Goal: Task Accomplishment & Management: Manage account settings

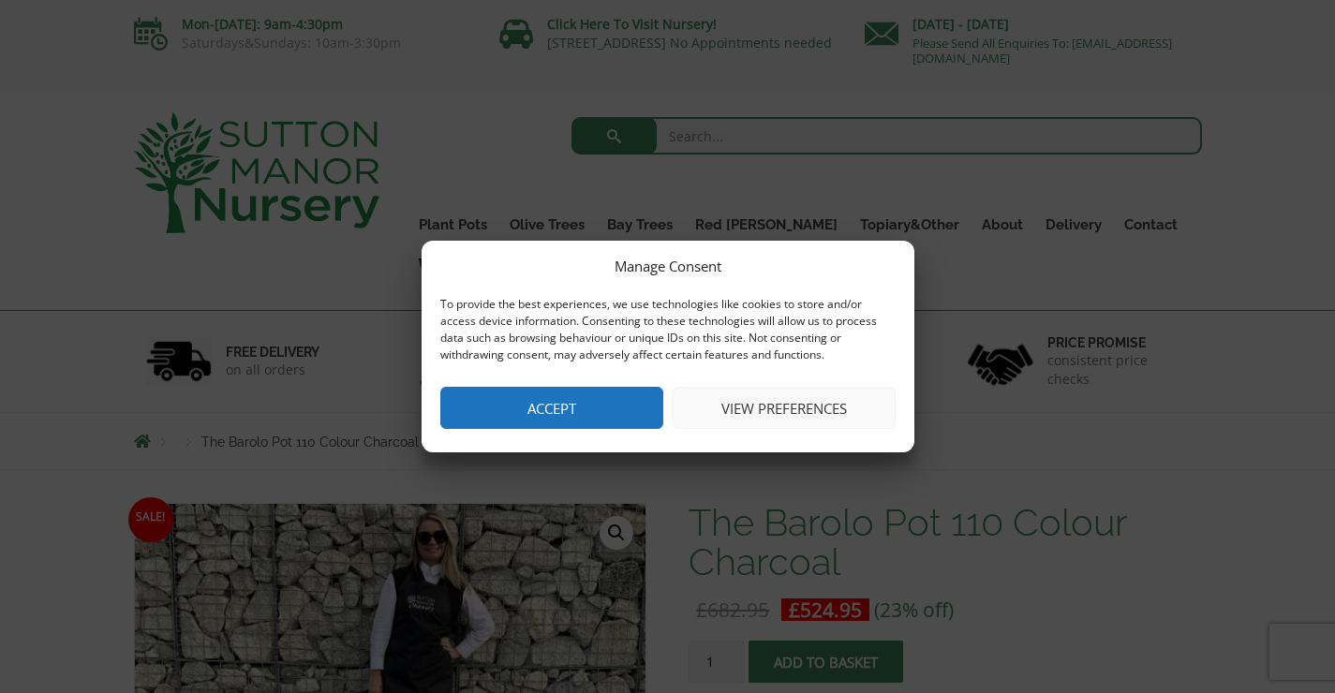
click at [759, 415] on button "View preferences" at bounding box center [784, 408] width 223 height 42
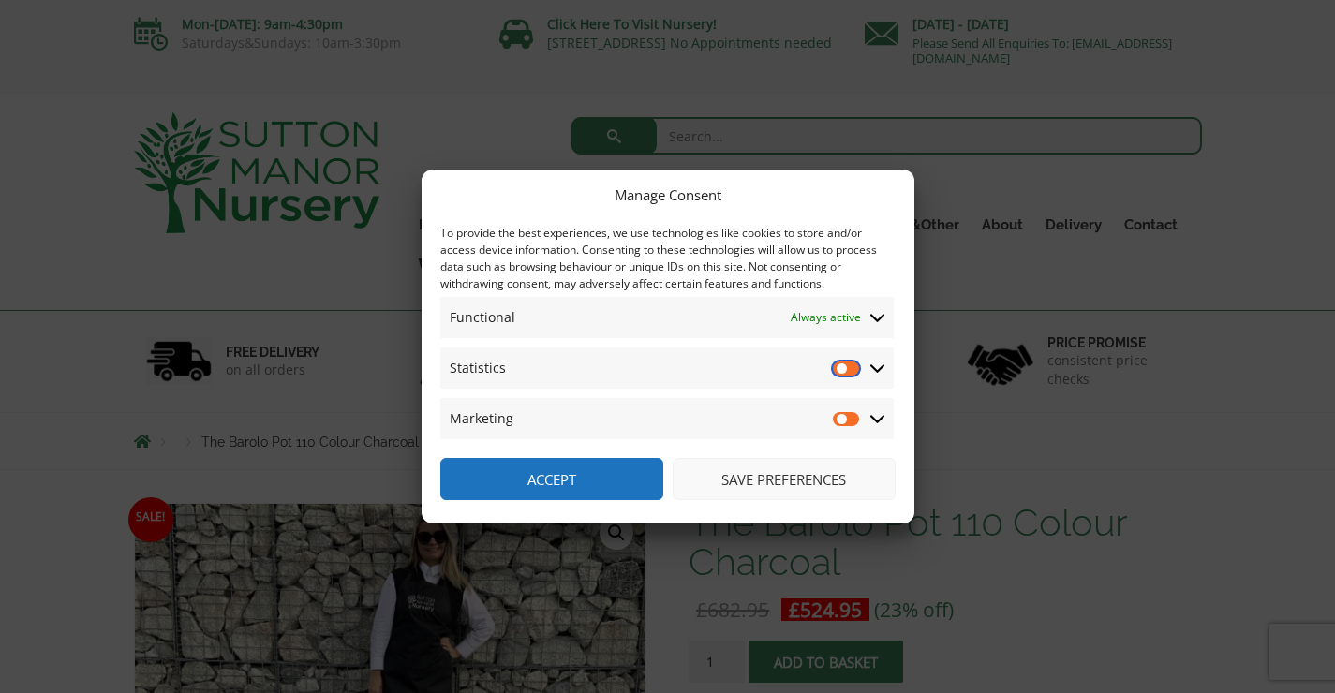
click at [840, 373] on input "Statistics" at bounding box center [847, 368] width 28 height 19
checkbox input "false"
click at [848, 420] on input "Marketing" at bounding box center [847, 418] width 28 height 19
click at [835, 422] on input "Marketing" at bounding box center [847, 418] width 28 height 19
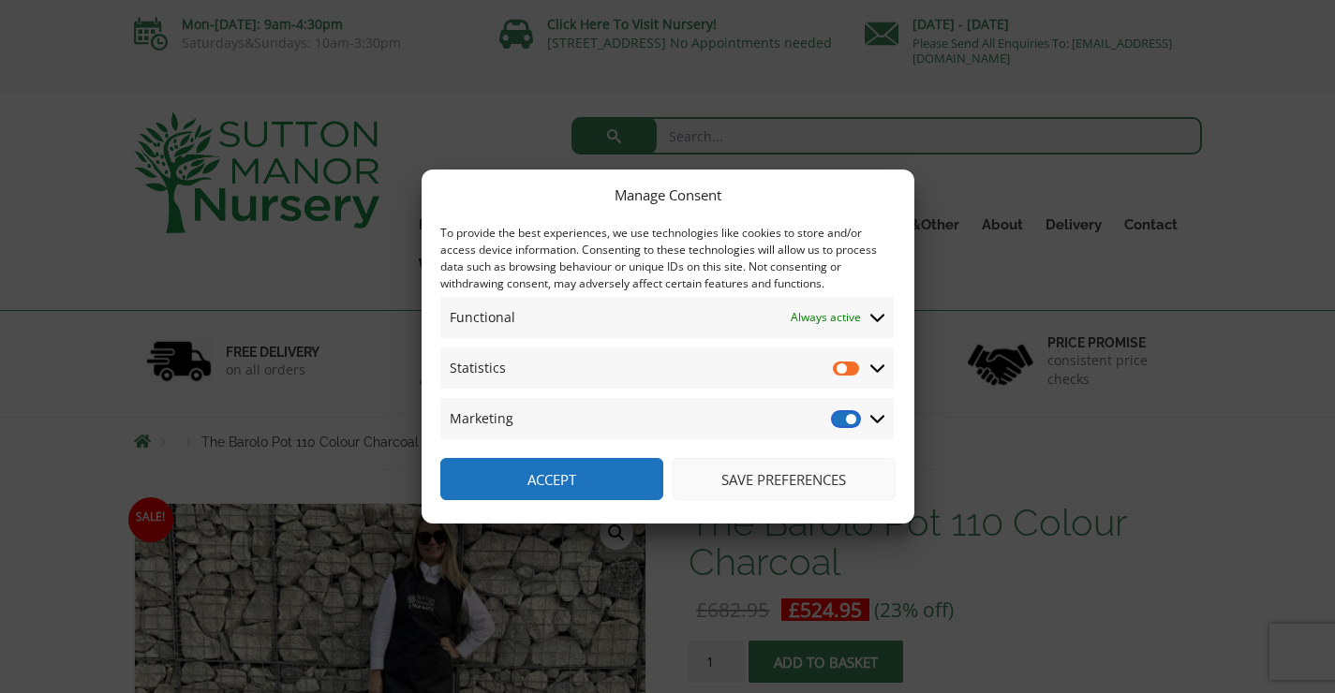
checkbox input "false"
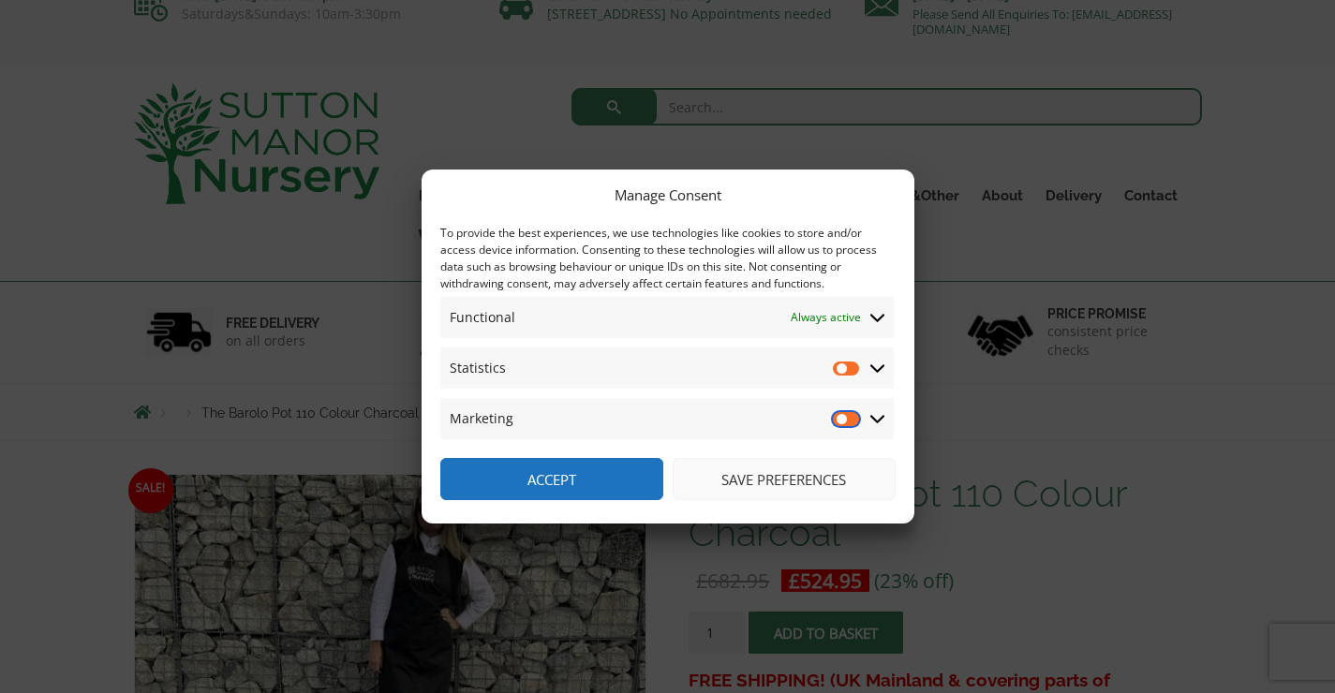
scroll to position [18, 0]
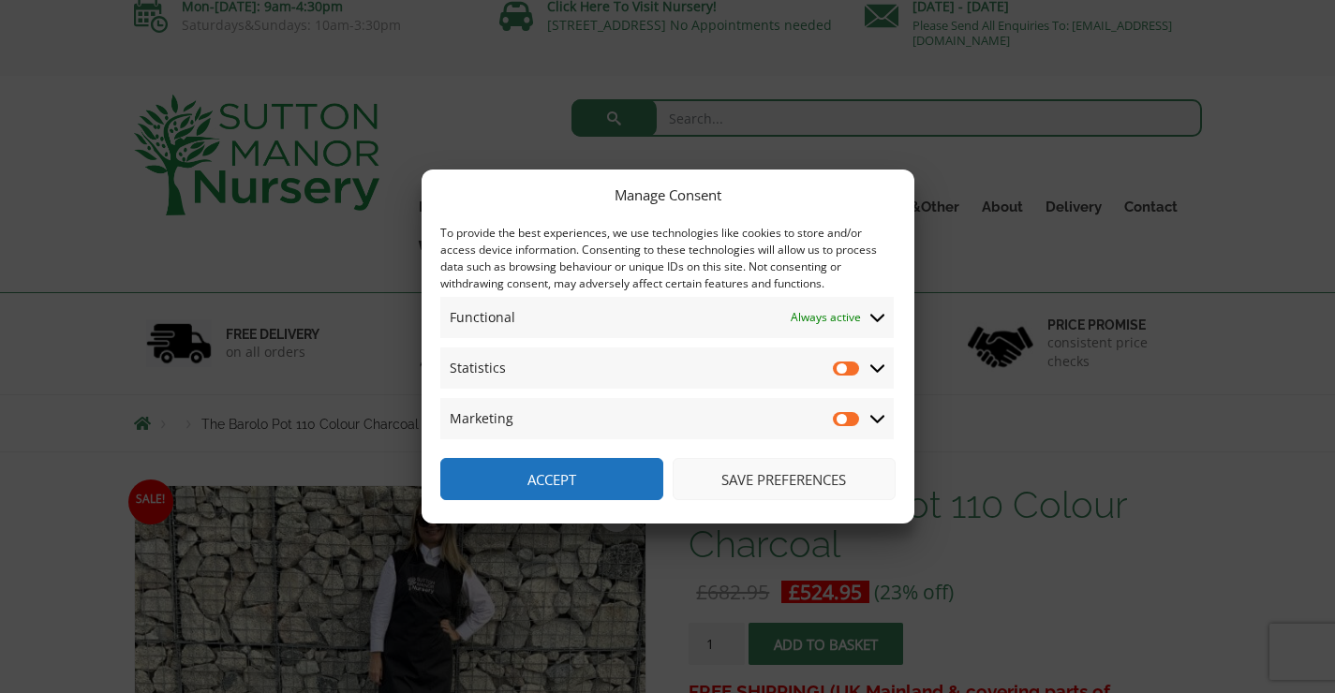
click at [881, 321] on icon at bounding box center [877, 317] width 15 height 17
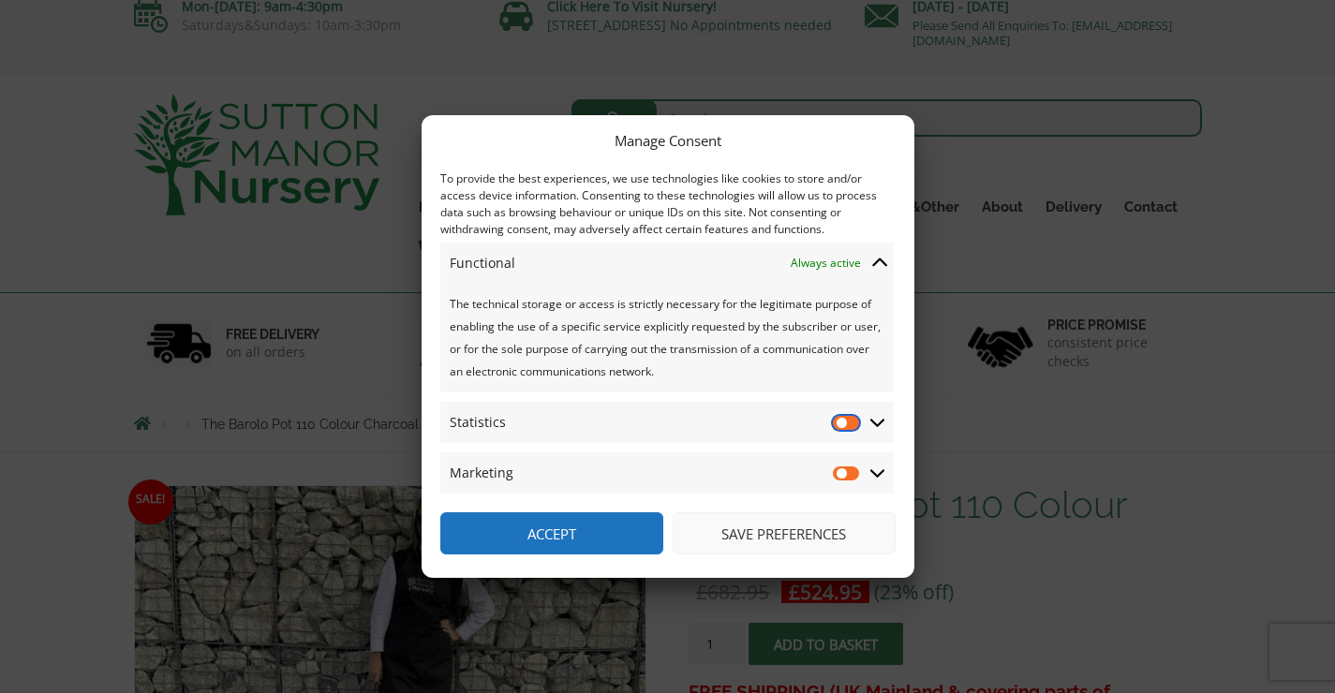
click at [840, 430] on input "Statistics" at bounding box center [847, 422] width 28 height 19
click at [840, 414] on input "Statistics" at bounding box center [847, 422] width 28 height 19
checkbox input "false"
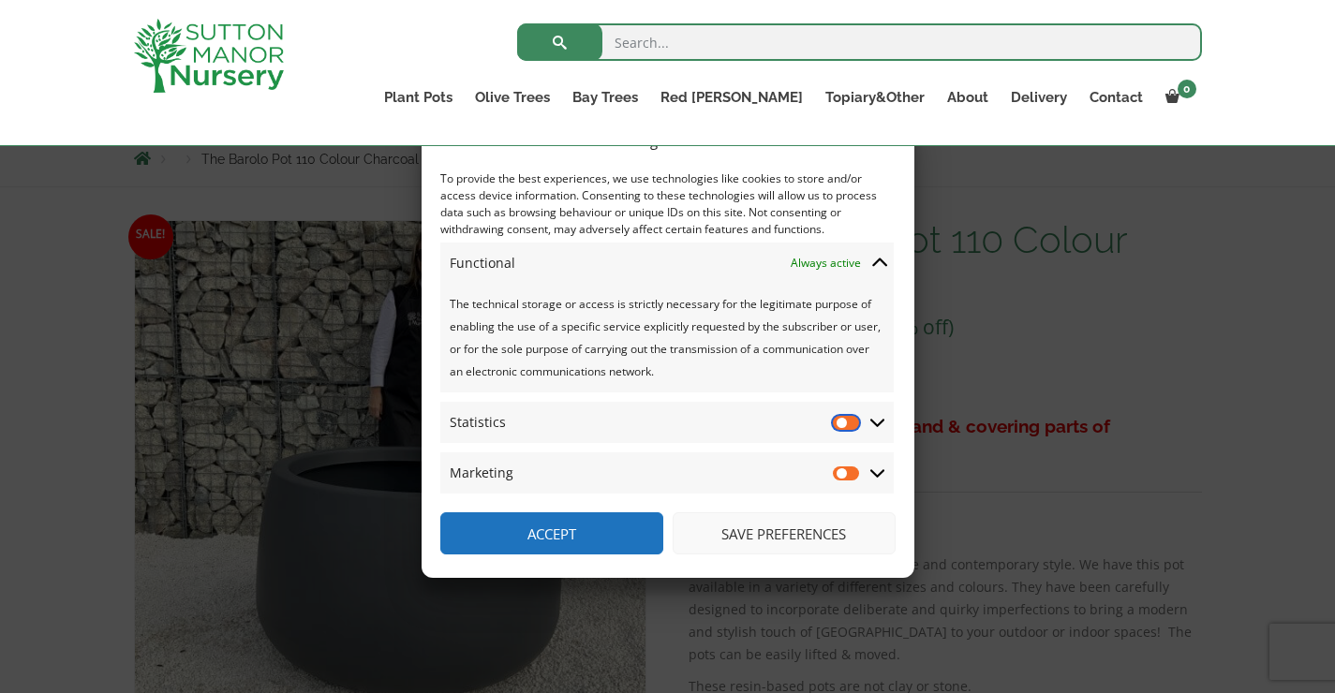
scroll to position [209, 0]
click at [1153, 349] on div "Manage Consent To provide the best experiences, we use technologies like cookie…" at bounding box center [667, 346] width 1335 height 693
click at [219, 556] on div "Manage Consent To provide the best experiences, we use technologies like cookie…" at bounding box center [667, 346] width 1335 height 693
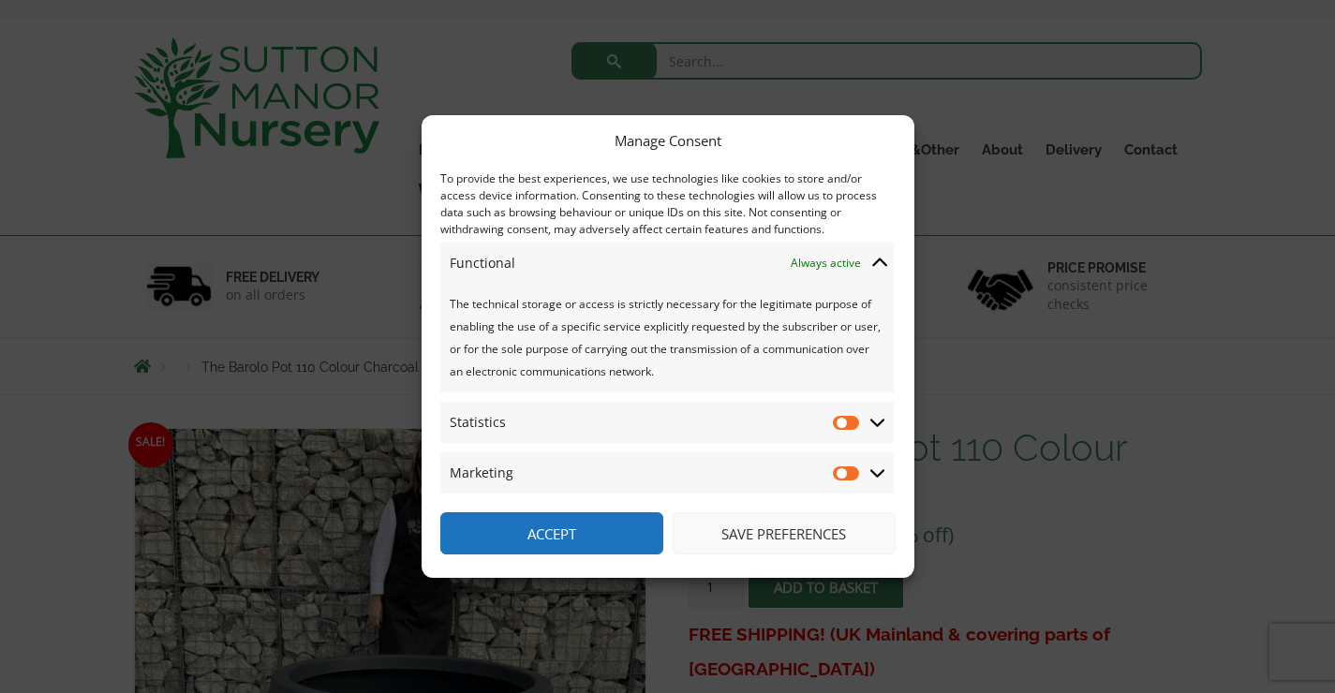
scroll to position [0, 0]
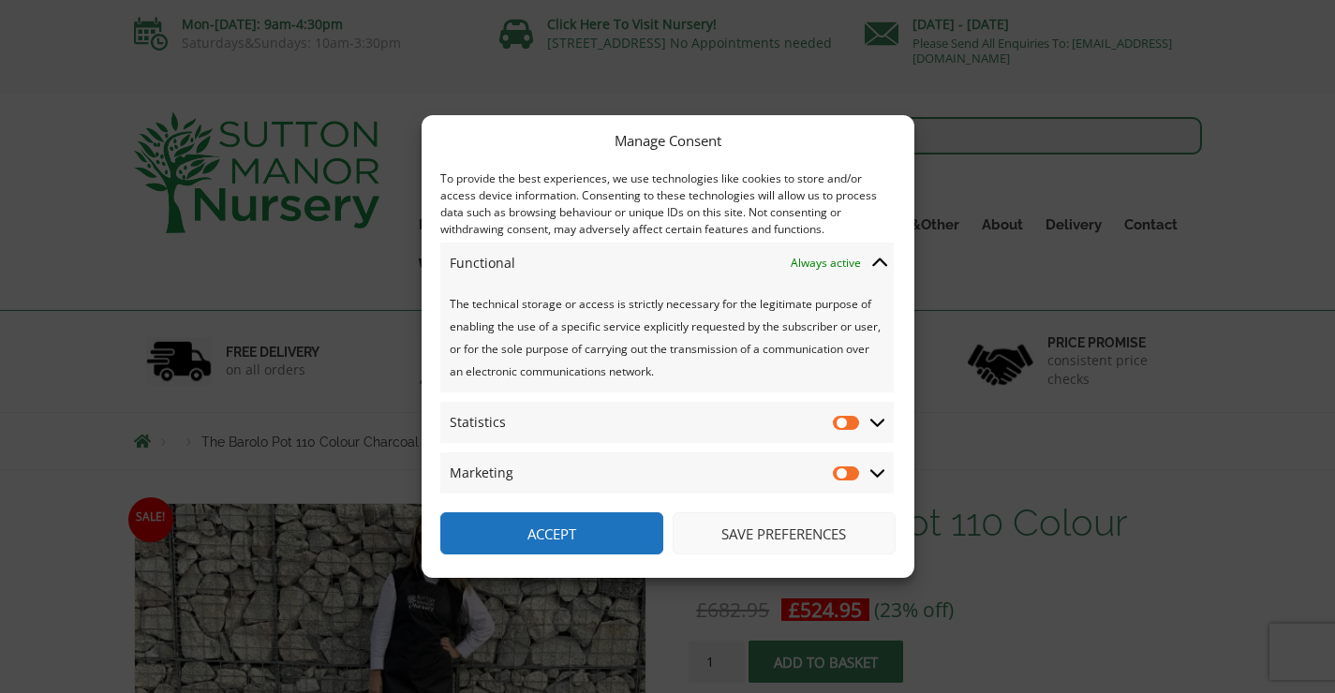
click at [1002, 151] on div "Manage Consent To provide the best experiences, we use technologies like cookie…" at bounding box center [667, 346] width 1335 height 693
